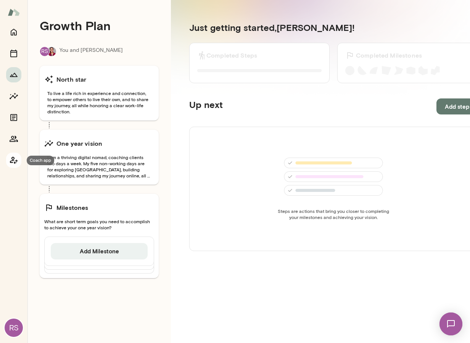
click at [13, 160] on icon "Coach app" at bounding box center [13, 160] width 9 height 9
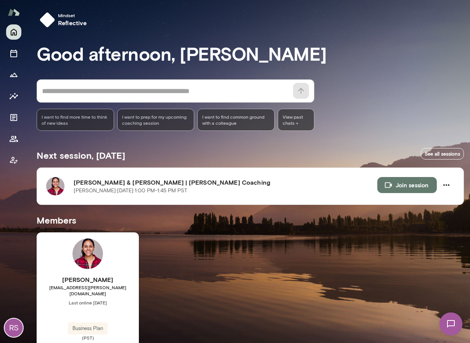
click at [98, 293] on div "[PERSON_NAME] [PERSON_NAME][EMAIL_ADDRESS][PERSON_NAME][DOMAIN_NAME] Last onlin…" at bounding box center [88, 308] width 102 height 66
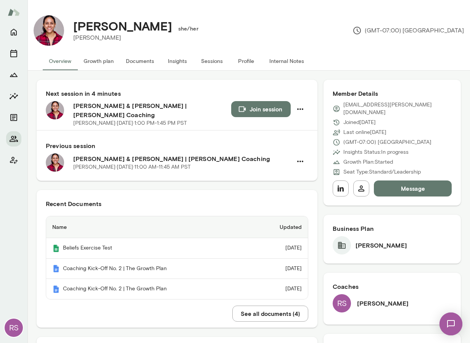
click at [100, 62] on button "Growth plan" at bounding box center [99, 61] width 42 height 18
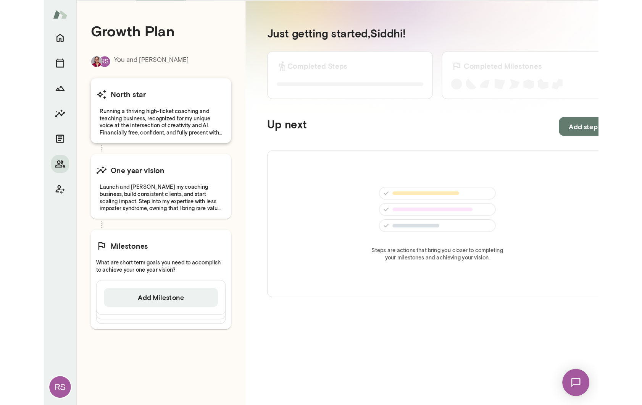
scroll to position [71, 0]
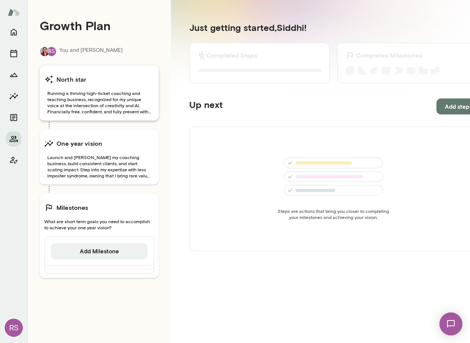
click at [87, 106] on span "Running a thriving high-ticket coaching and teaching business, recognized for m…" at bounding box center [99, 102] width 110 height 24
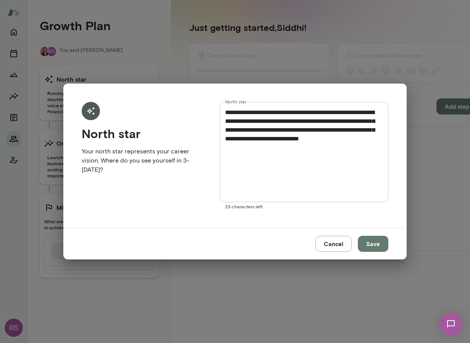
click at [332, 244] on button "Cancel" at bounding box center [334, 244] width 36 height 16
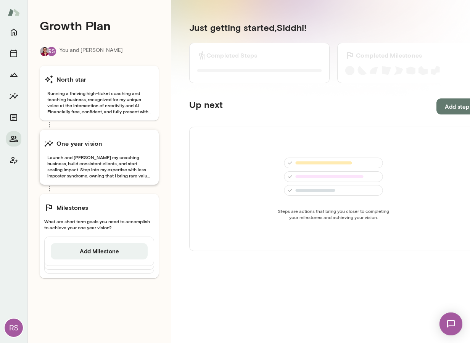
click at [69, 159] on span "Launch and [PERSON_NAME] my coaching business, build consistent clients, and st…" at bounding box center [99, 166] width 110 height 24
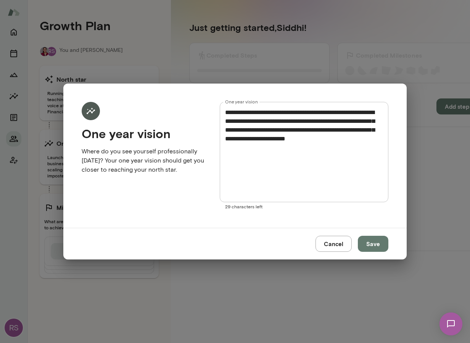
click at [338, 248] on button "Cancel" at bounding box center [334, 244] width 36 height 16
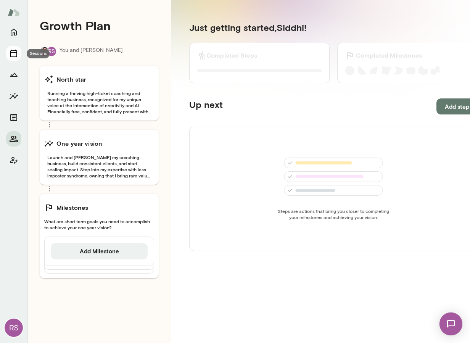
click at [11, 52] on icon "Sessions" at bounding box center [13, 53] width 9 height 9
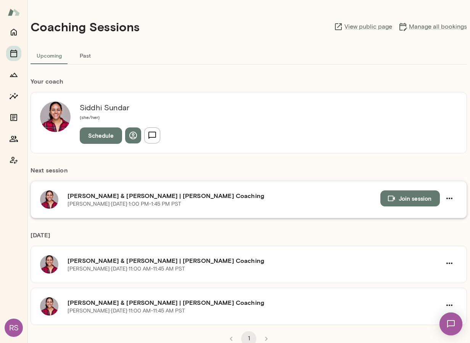
scroll to position [8, 0]
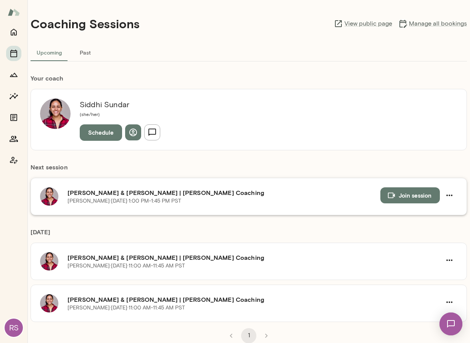
click at [414, 196] on button "Join session" at bounding box center [411, 195] width 60 height 16
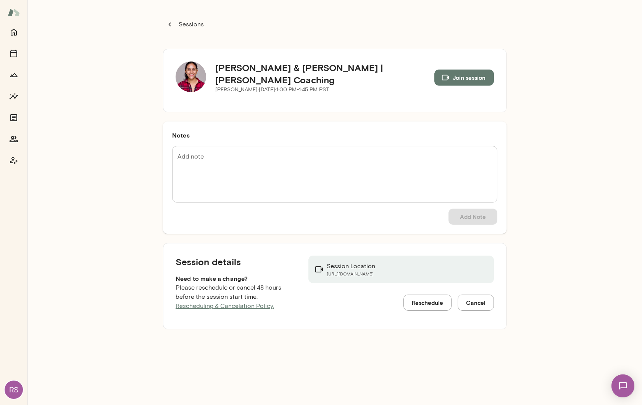
click at [171, 22] on icon "button" at bounding box center [170, 24] width 8 height 8
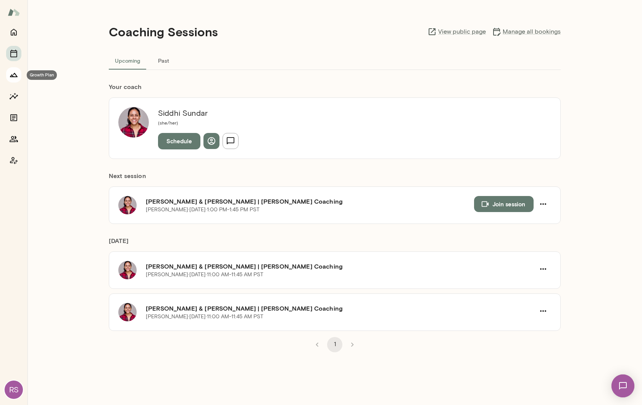
click at [13, 73] on icon "Growth Plan" at bounding box center [13, 74] width 9 height 9
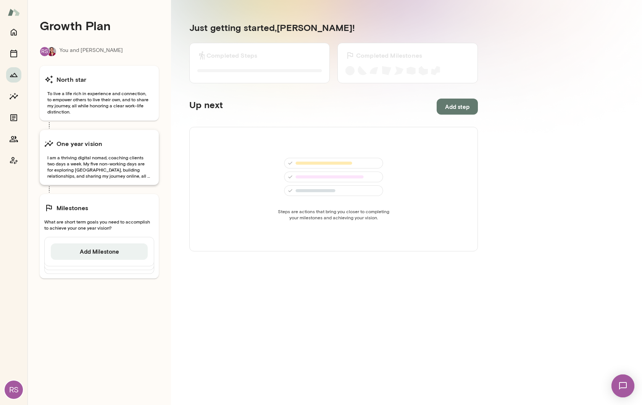
click at [101, 170] on span "I am a thriving digital nomad, coaching clients two days a week. My five non-wo…" at bounding box center [99, 166] width 110 height 24
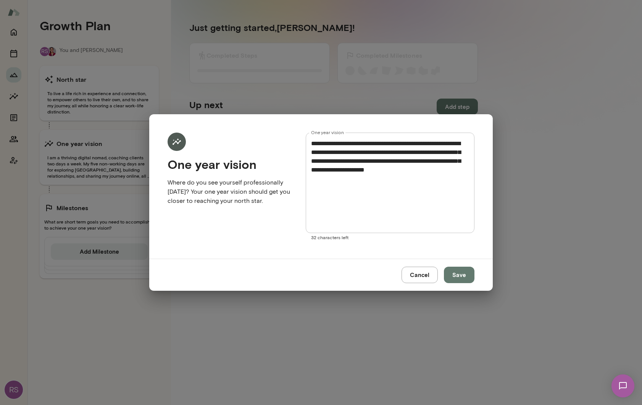
click at [421, 273] on button "Cancel" at bounding box center [420, 275] width 36 height 16
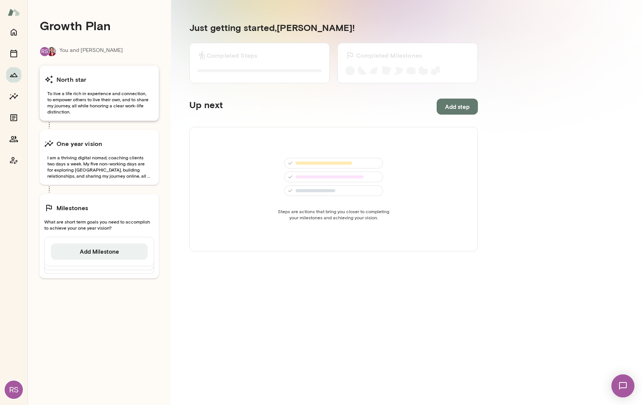
click at [107, 101] on span "To live a life rich in experience and connection, to empower others to live the…" at bounding box center [99, 102] width 110 height 24
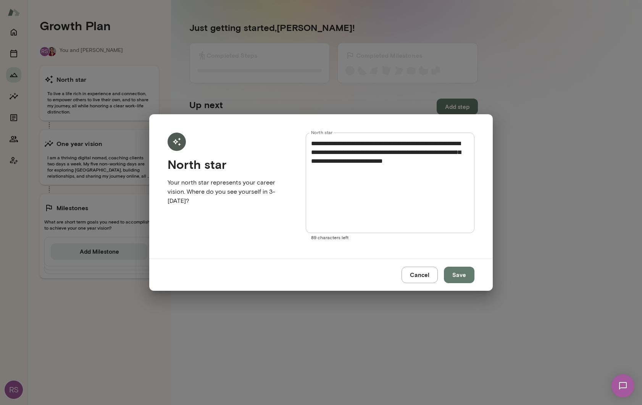
click at [420, 278] on button "Cancel" at bounding box center [420, 275] width 36 height 16
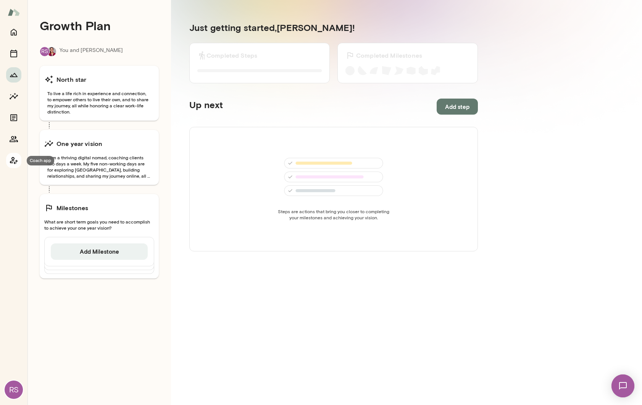
click at [13, 160] on icon "Coach app" at bounding box center [13, 160] width 9 height 9
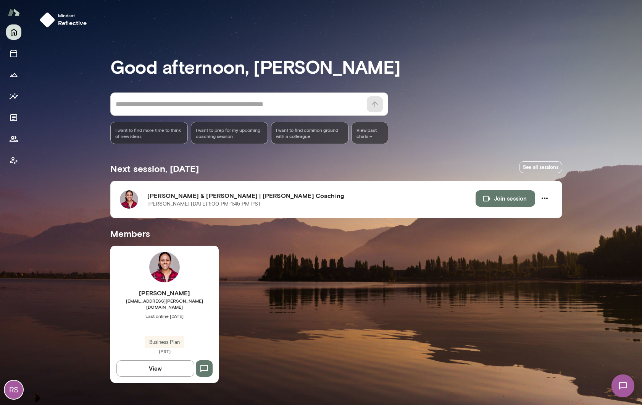
click at [160, 320] on div "[PERSON_NAME] [PERSON_NAME][EMAIL_ADDRESS][PERSON_NAME][DOMAIN_NAME] Last onlin…" at bounding box center [164, 321] width 108 height 66
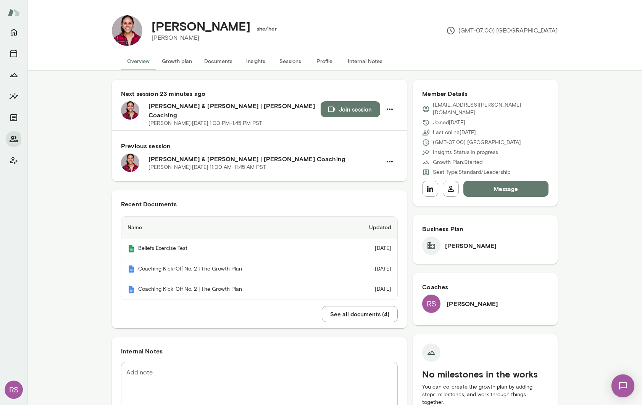
click at [173, 60] on button "Growth plan" at bounding box center [177, 61] width 42 height 18
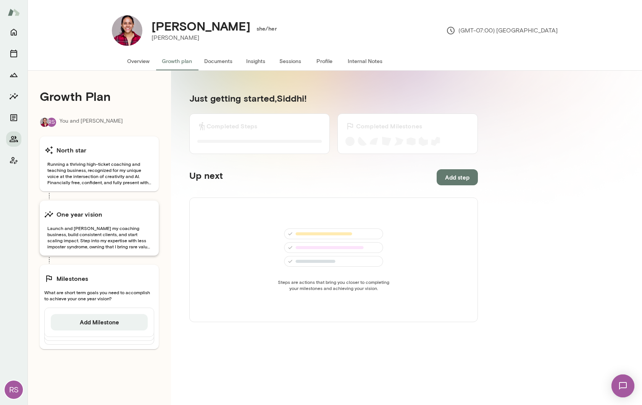
click at [109, 234] on span "Launch and [PERSON_NAME] my coaching business, build consistent clients, and st…" at bounding box center [99, 237] width 110 height 24
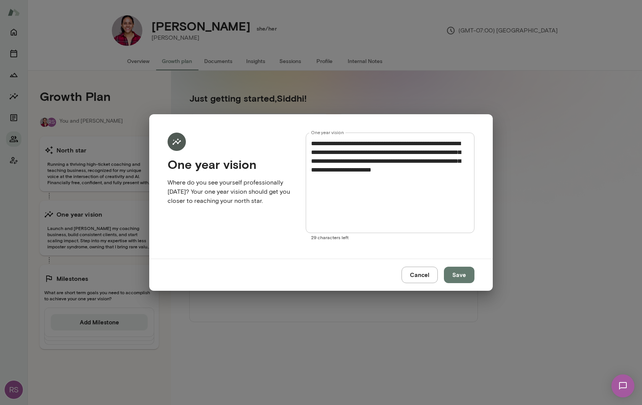
click at [350, 196] on textarea "**********" at bounding box center [390, 183] width 158 height 88
click at [416, 275] on button "Cancel" at bounding box center [420, 275] width 36 height 16
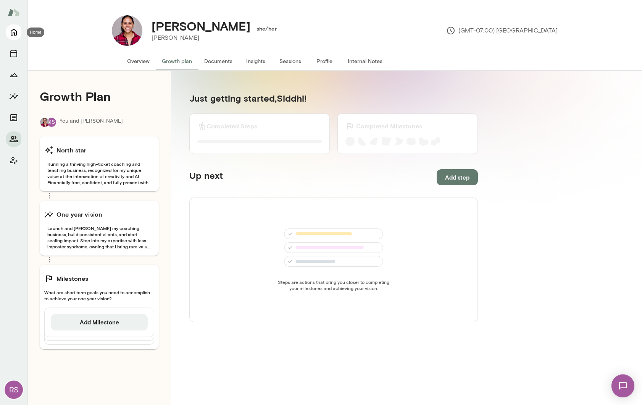
click at [13, 31] on icon "Home" at bounding box center [13, 31] width 9 height 9
